Goal: Task Accomplishment & Management: Manage account settings

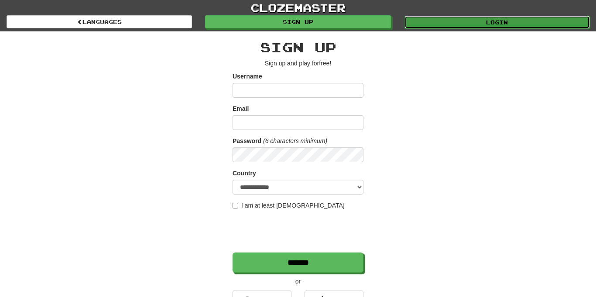
click at [464, 21] on link "Login" at bounding box center [496, 22] width 185 height 13
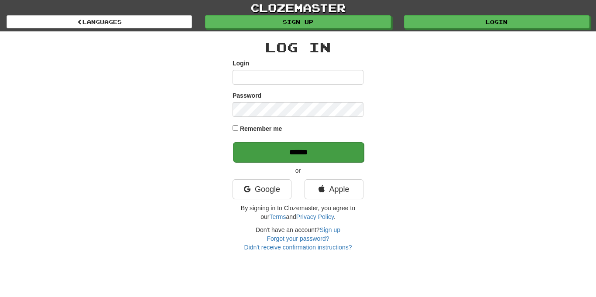
type input "**********"
click at [354, 155] on input "******" at bounding box center [298, 152] width 131 height 20
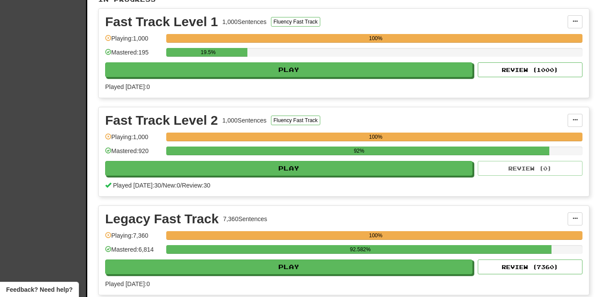
scroll to position [194, 0]
